Goal: Information Seeking & Learning: Find specific page/section

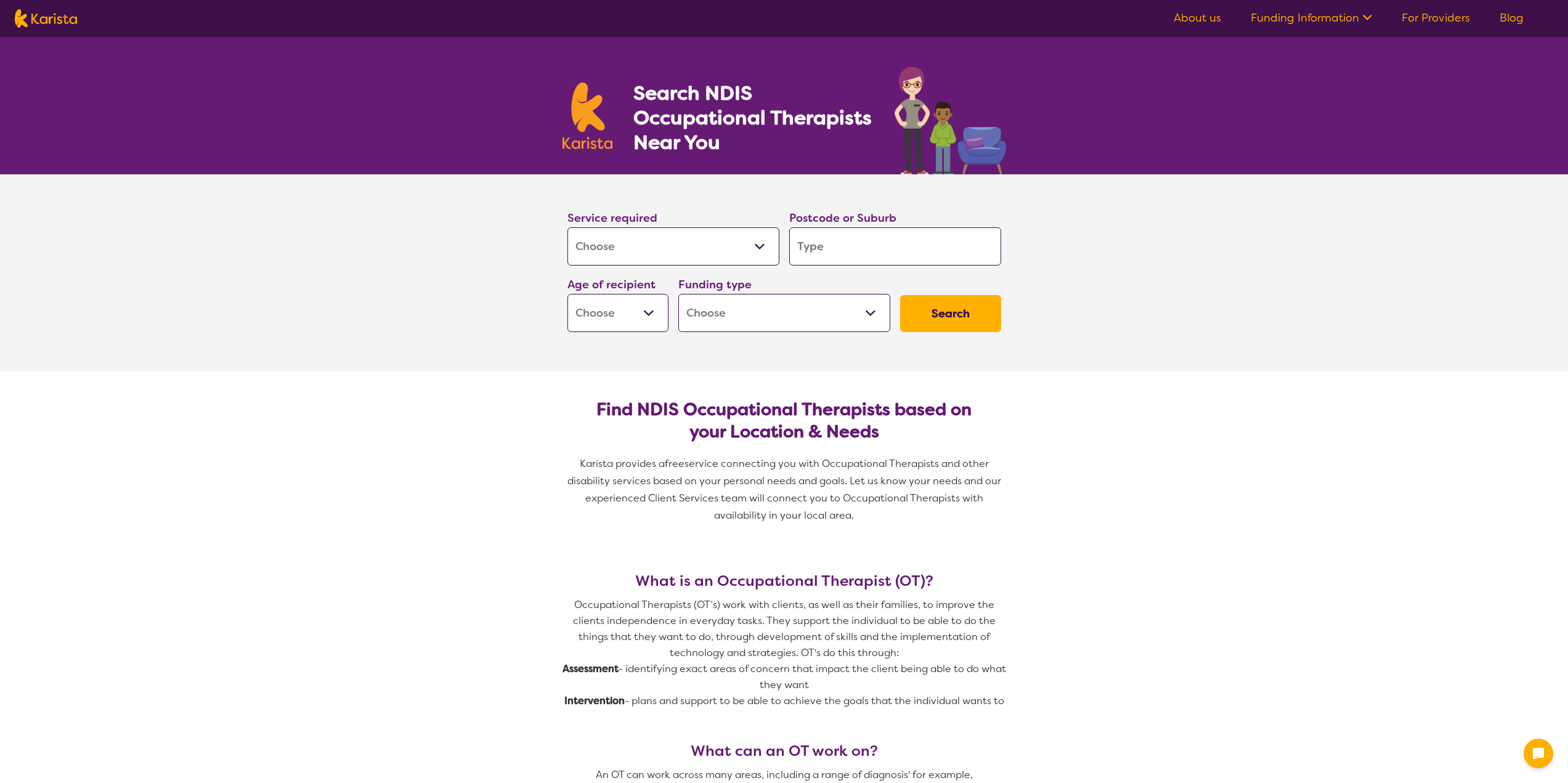
select select "[MEDICAL_DATA]"
click at [757, 244] on select "Allied Health Assistant Assessment ([MEDICAL_DATA] or [MEDICAL_DATA]) Behaviour…" at bounding box center [674, 246] width 212 height 38
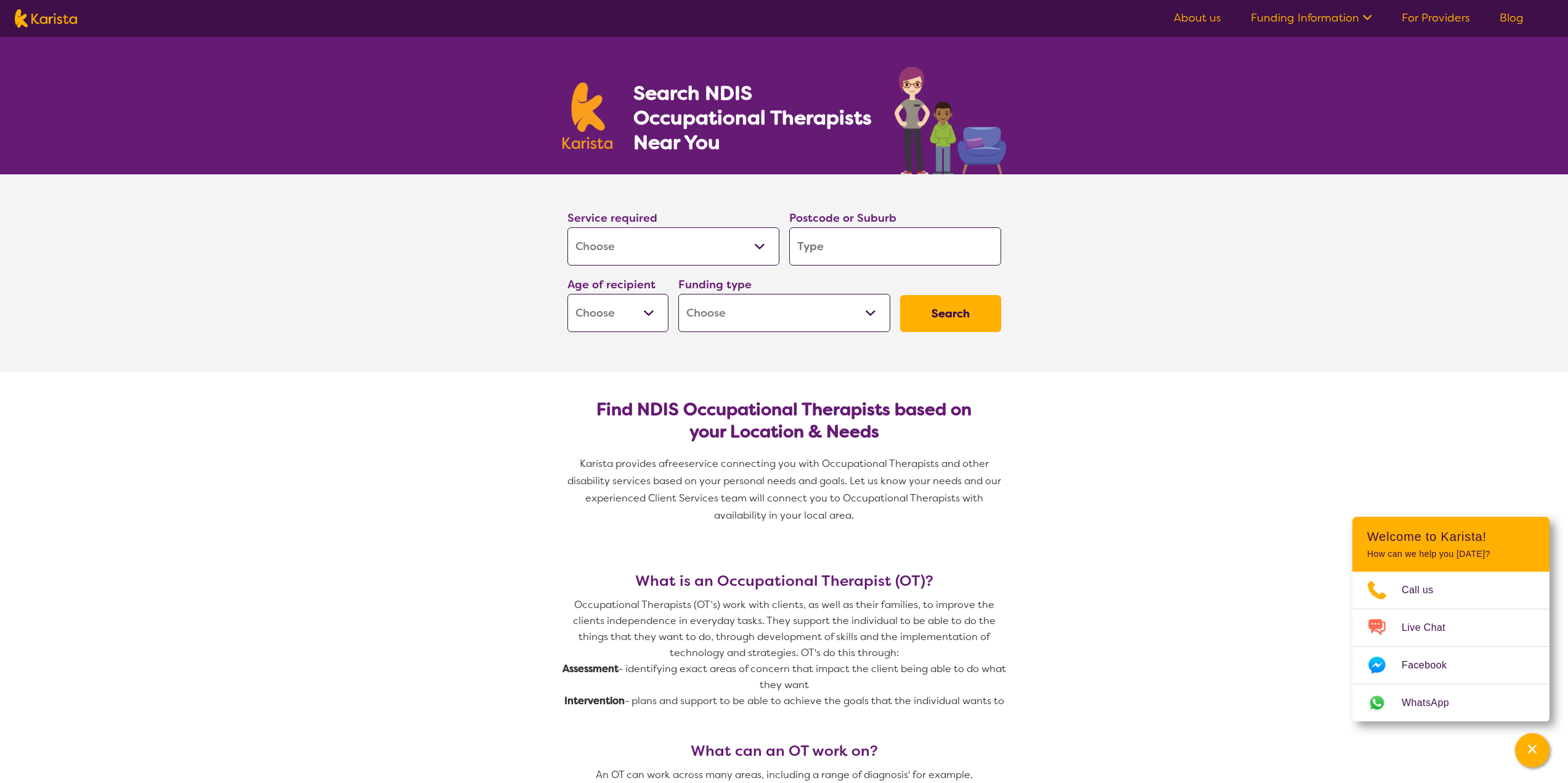
click at [757, 244] on select "Allied Health Assistant Assessment ([MEDICAL_DATA] or [MEDICAL_DATA]) Behaviour…" at bounding box center [674, 246] width 212 height 38
click at [841, 243] on input "search" at bounding box center [895, 246] width 212 height 38
type input "2"
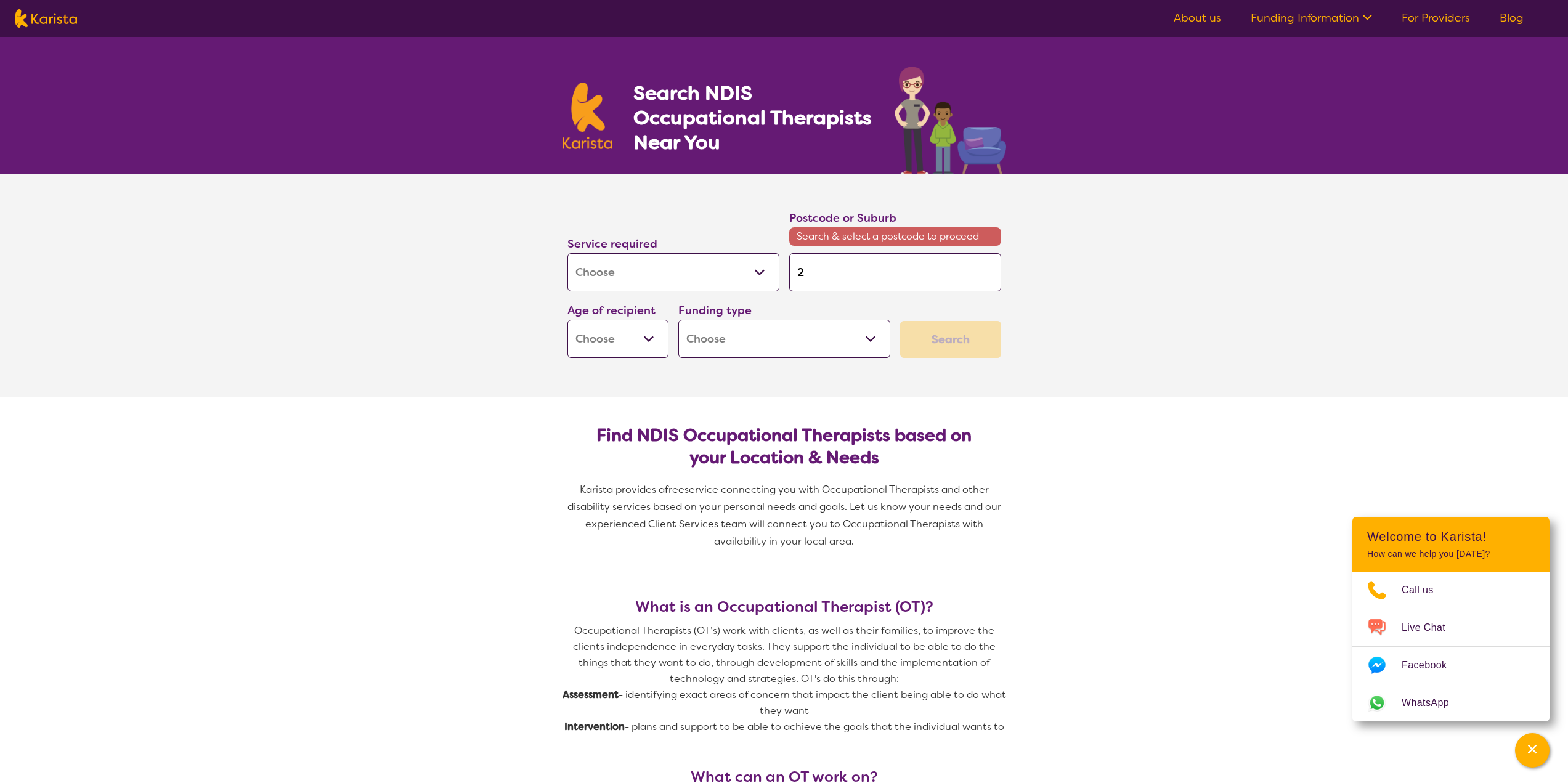
type input "21"
type input "212"
type input "2125"
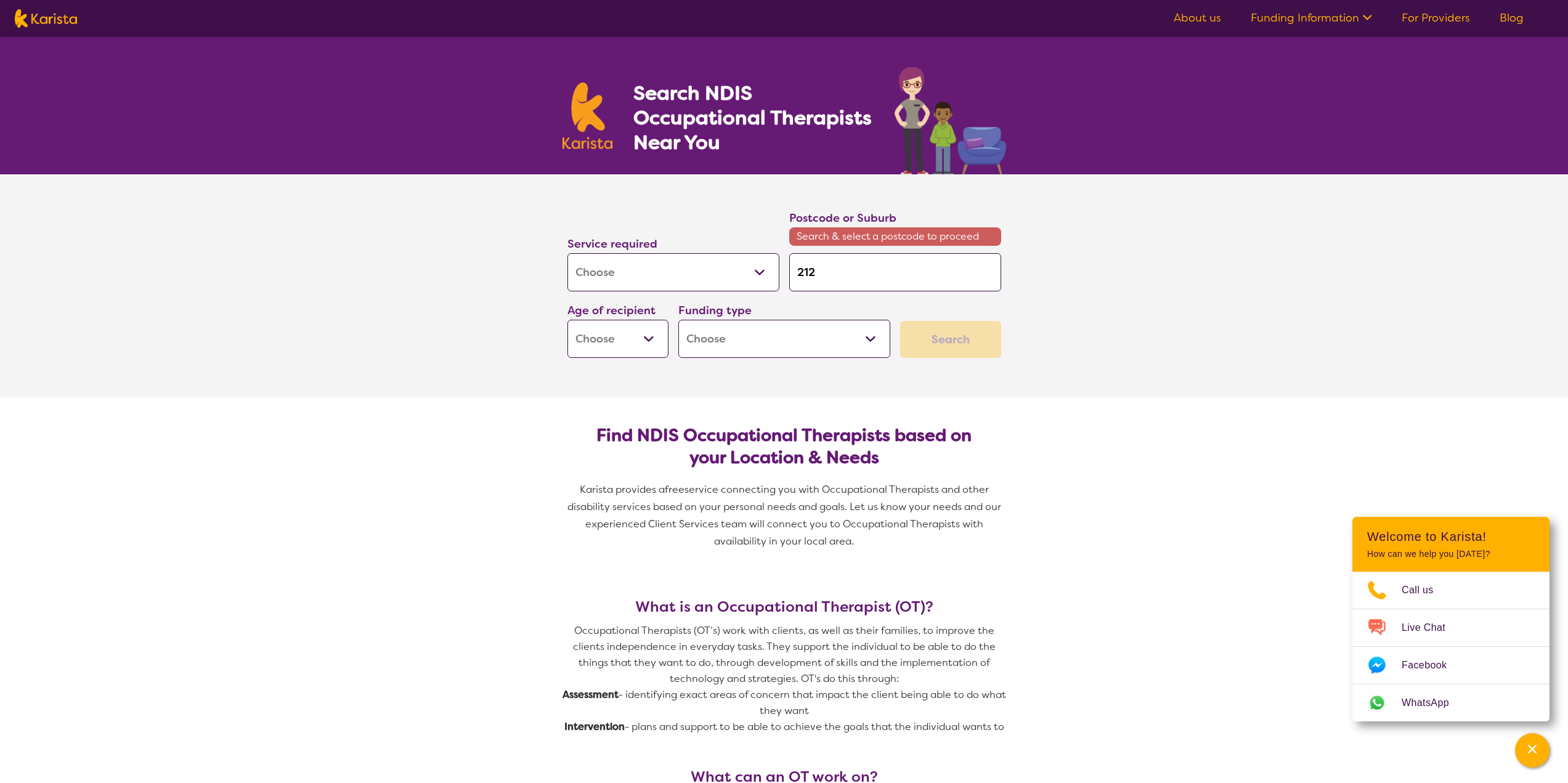
type input "2125"
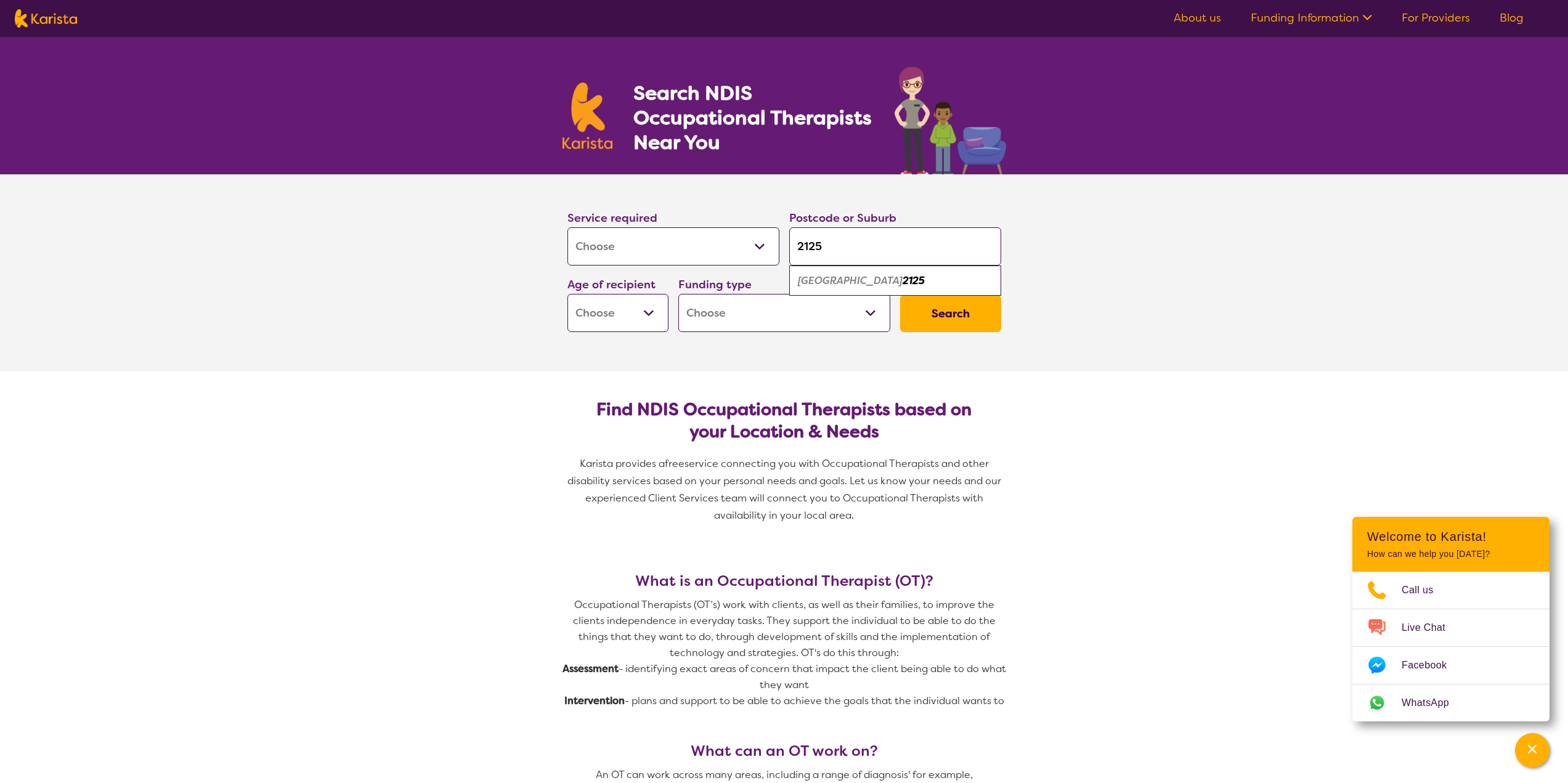
type input "212"
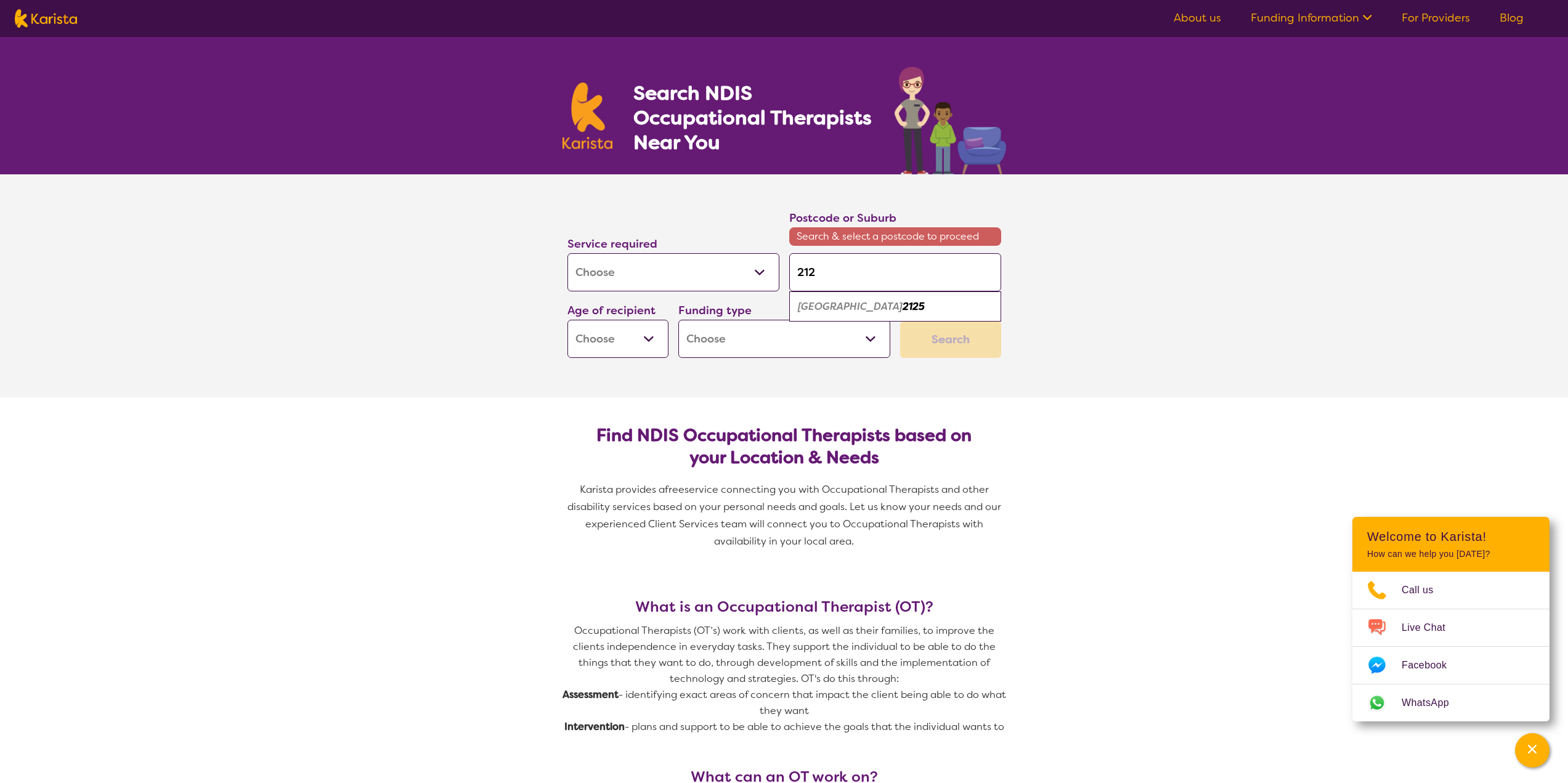
type input "21"
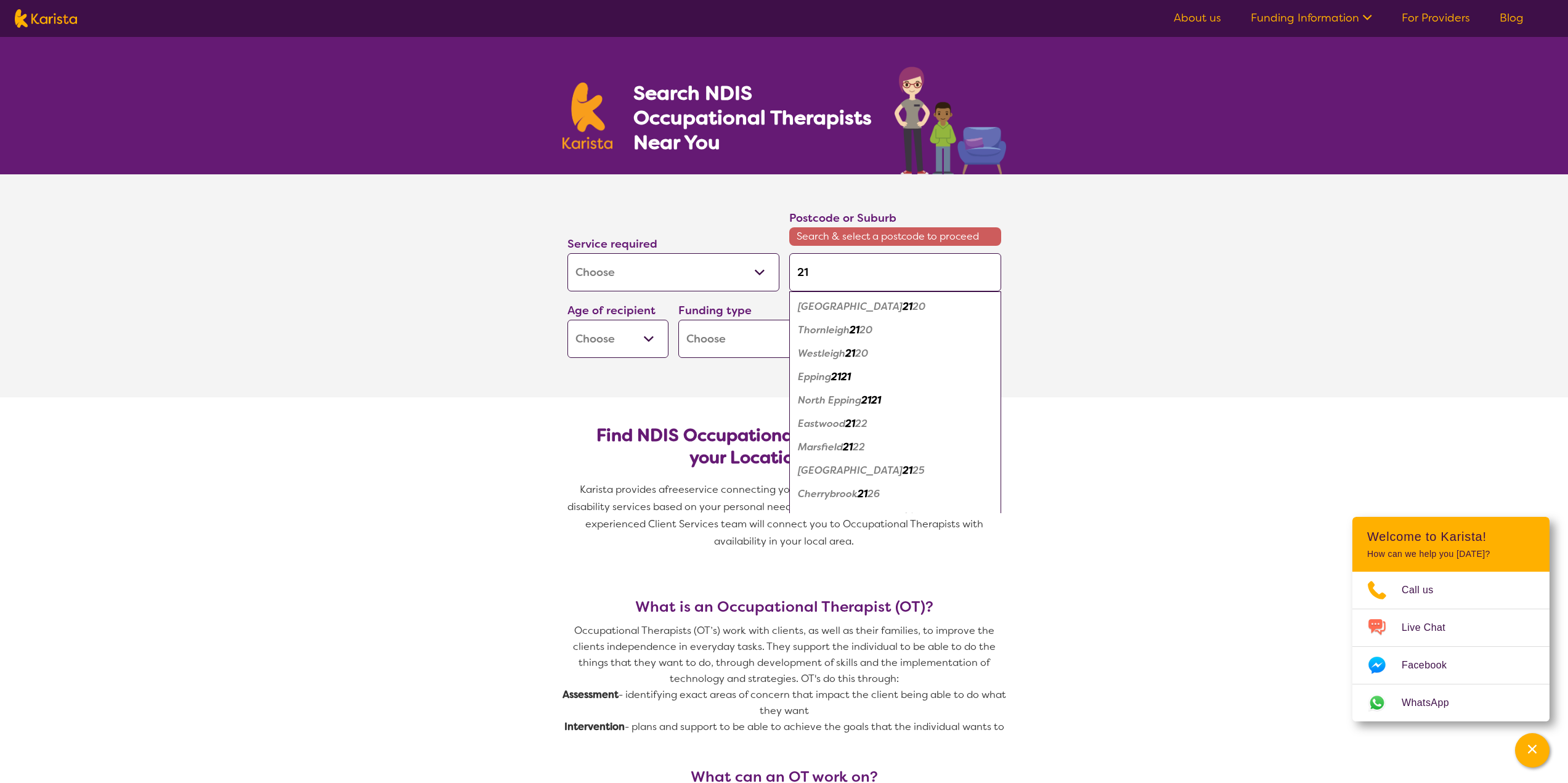
type input "215"
type input "2152"
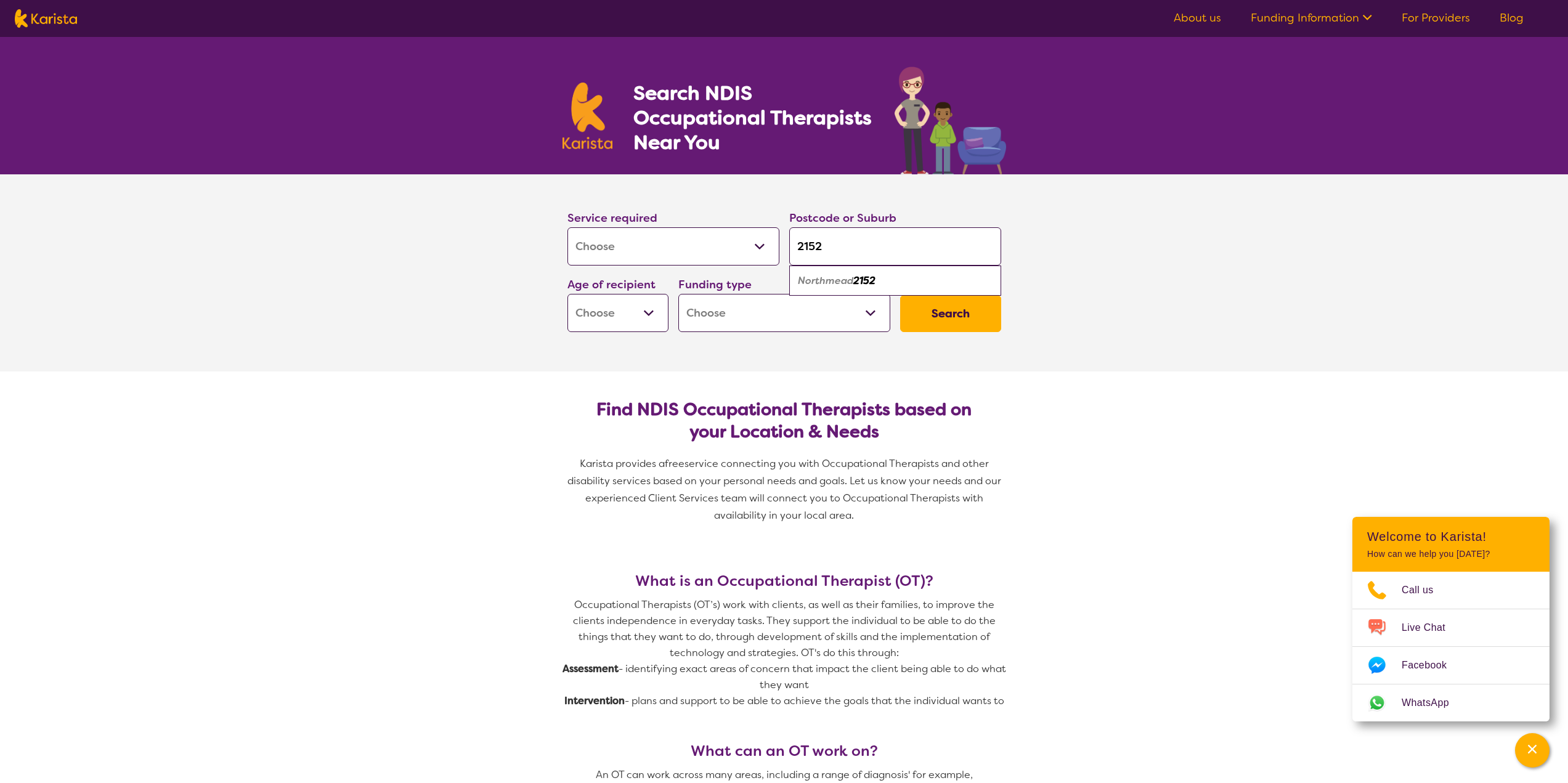
type input "2152"
click at [847, 275] on em "Northmead" at bounding box center [825, 281] width 56 height 13
click at [648, 316] on select "Early Childhood - 0 to 9 Child - 10 to 11 Adolescent - 12 to 17 Adult - 18 to 6…" at bounding box center [618, 313] width 101 height 38
select select "AS"
click at [567, 294] on select "Early Childhood - 0 to 9 Child - 10 to 11 Adolescent - 12 to 17 Adult - 18 to 6…" at bounding box center [618, 313] width 101 height 38
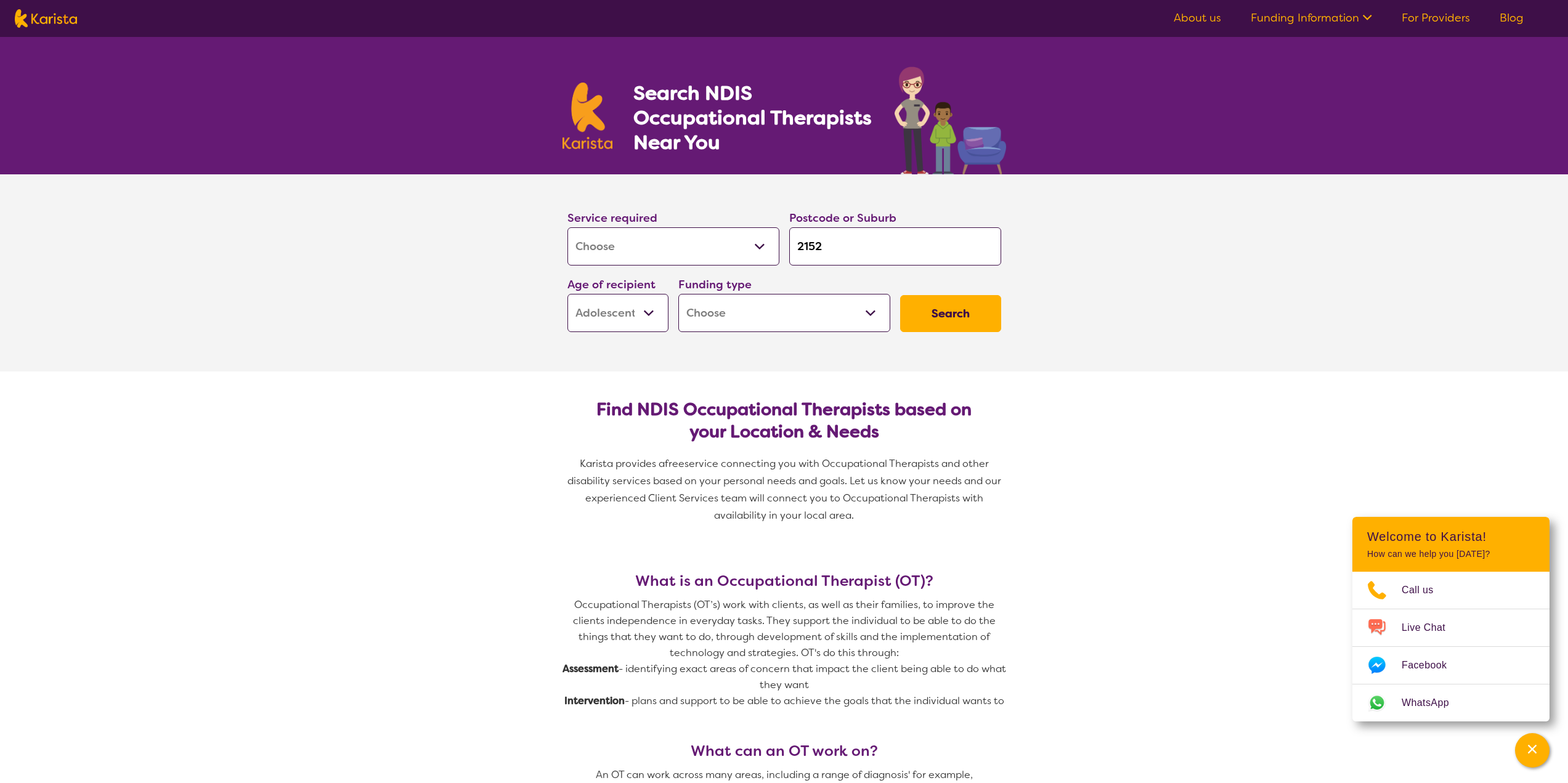
select select "AS"
click at [629, 303] on select "Early Childhood - 0 to 9 Child - 10 to 11 Adolescent - 12 to 17 Adult - 18 to 6…" at bounding box center [618, 313] width 101 height 38
select select "AD"
click at [567, 294] on select "Early Childhood - 0 to 9 Child - 10 to 11 Adolescent - 12 to 17 Adult - 18 to 6…" at bounding box center [618, 313] width 101 height 38
select select "AD"
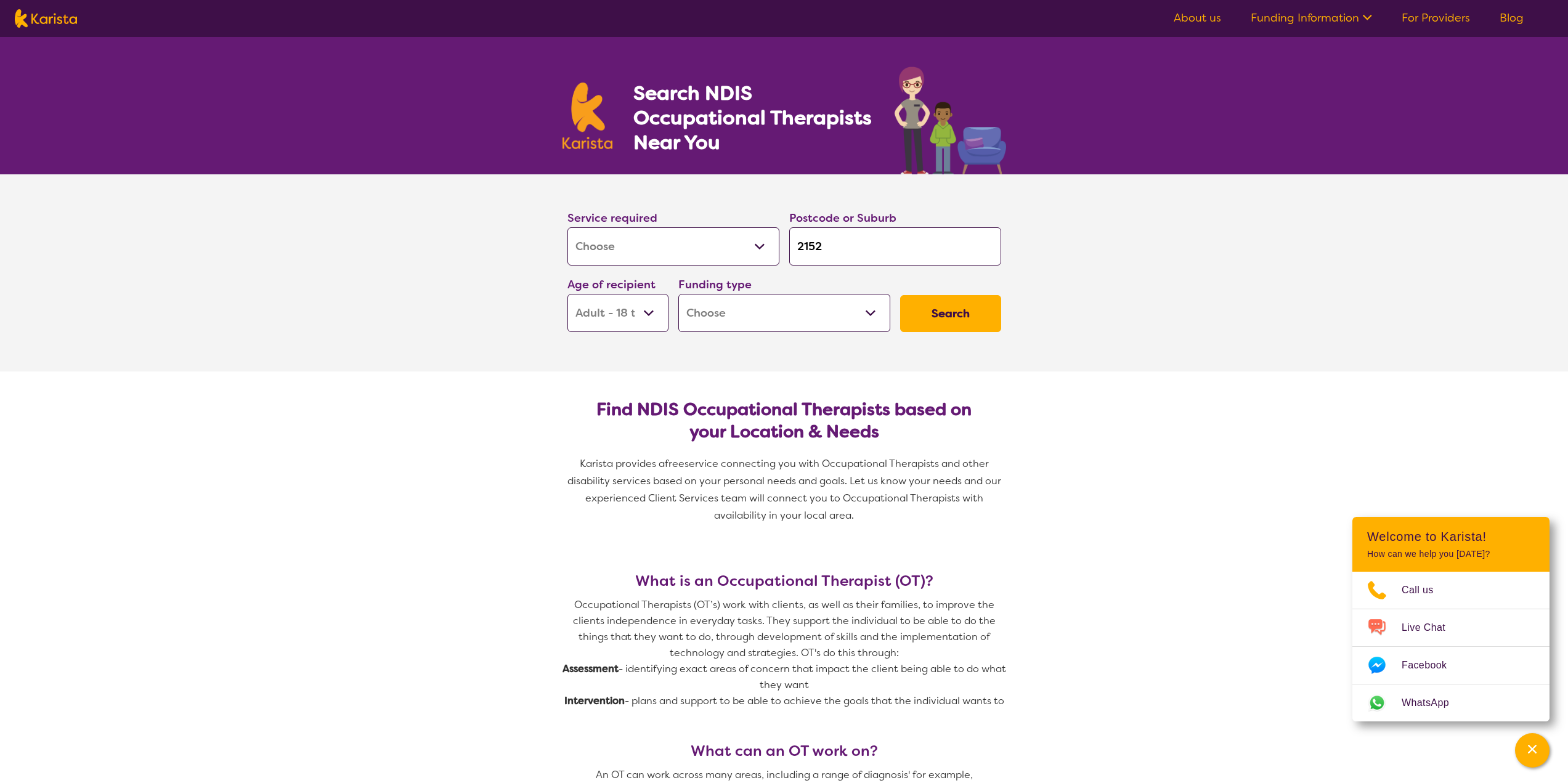
click at [786, 318] on select "Home Care Package (HCP) National Disability Insurance Scheme (NDIS) I don't know" at bounding box center [785, 313] width 212 height 38
select select "NDIS"
click at [679, 294] on select "Home Care Package (HCP) National Disability Insurance Scheme (NDIS) I don't know" at bounding box center [785, 313] width 212 height 38
select select "NDIS"
click at [925, 300] on button "Search" at bounding box center [951, 314] width 101 height 37
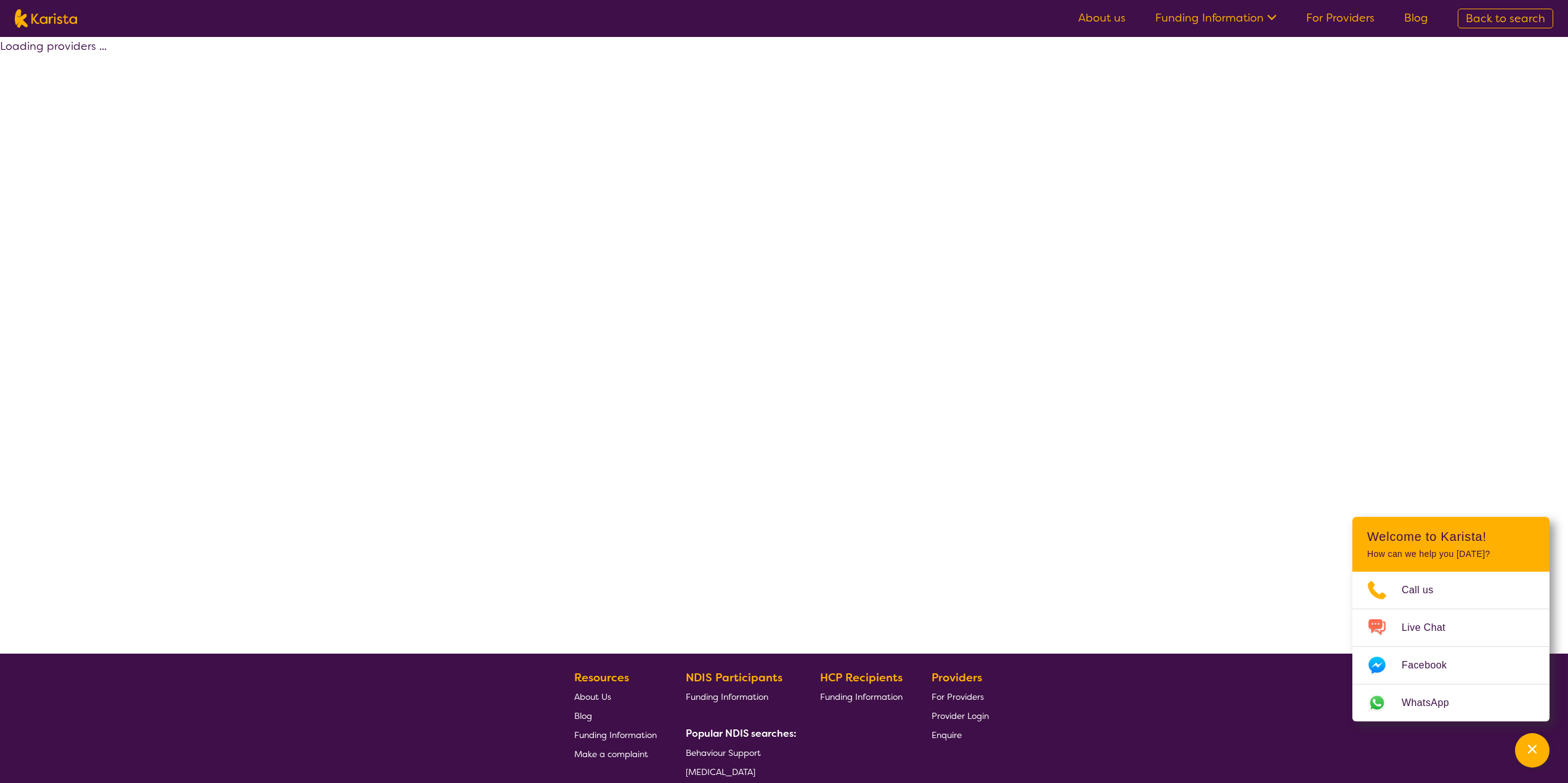
select select "by_score"
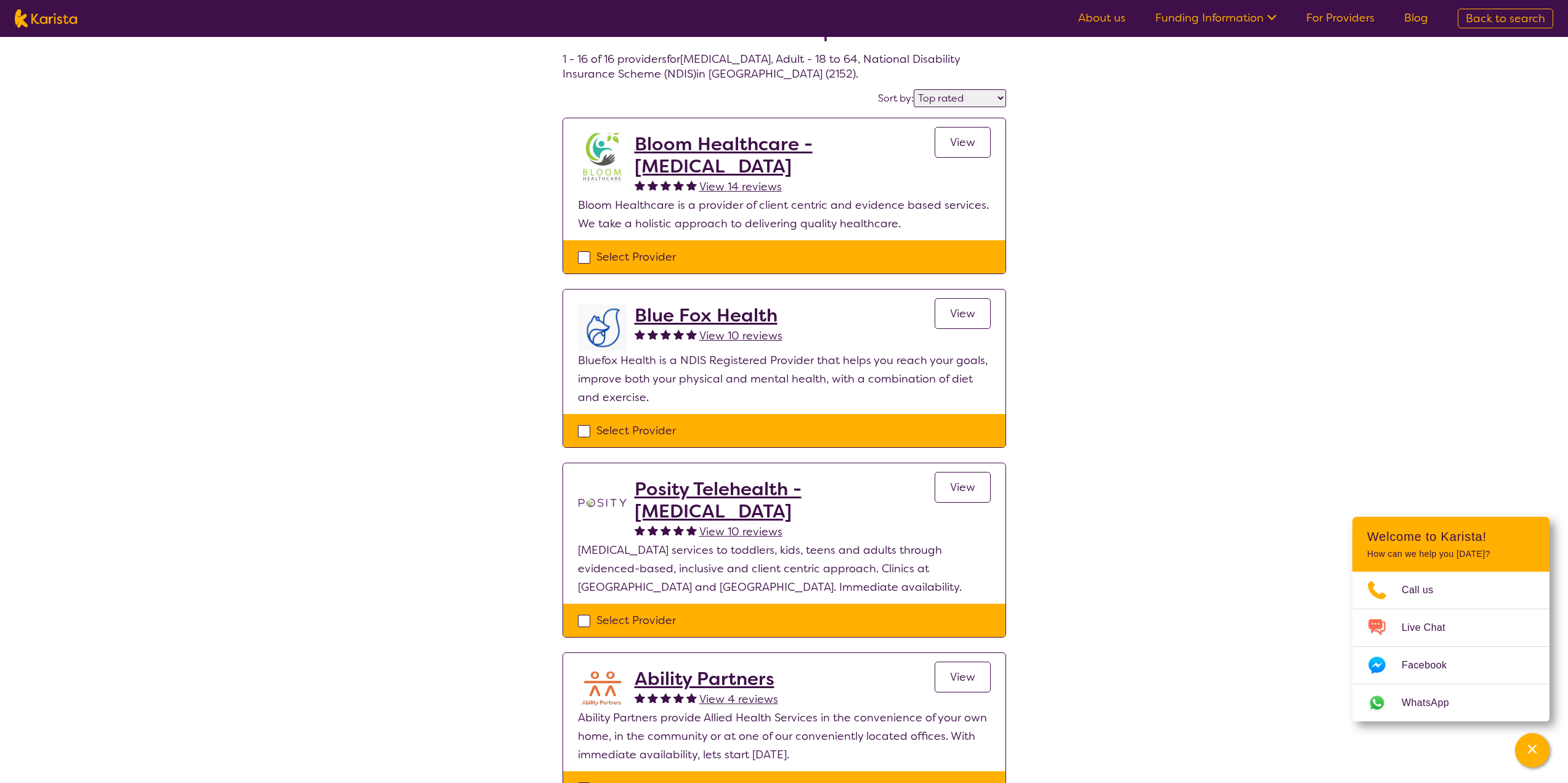
scroll to position [61, 0]
